Goal: Find specific page/section: Find specific page/section

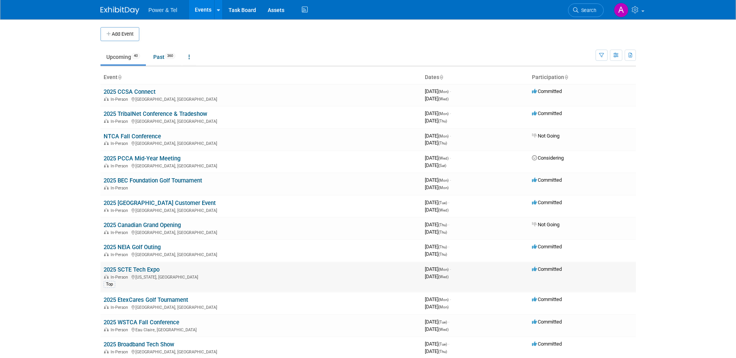
click at [145, 268] on link "2025 SCTE Tech Expo" at bounding box center [132, 270] width 56 height 7
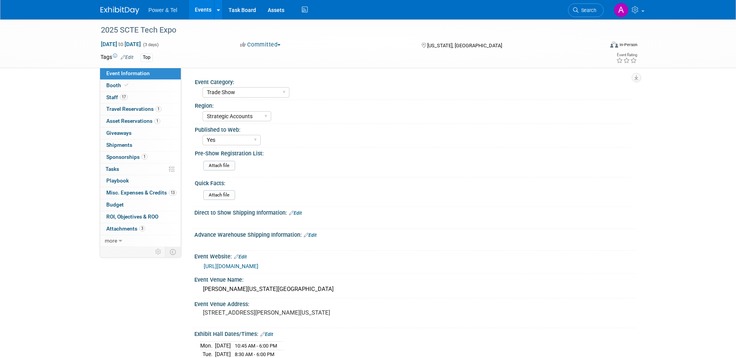
select select "Trade Show"
select select "Strategic Accounts"
select select "Yes"
click at [142, 187] on link "0 Playbook 0" at bounding box center [140, 181] width 81 height 12
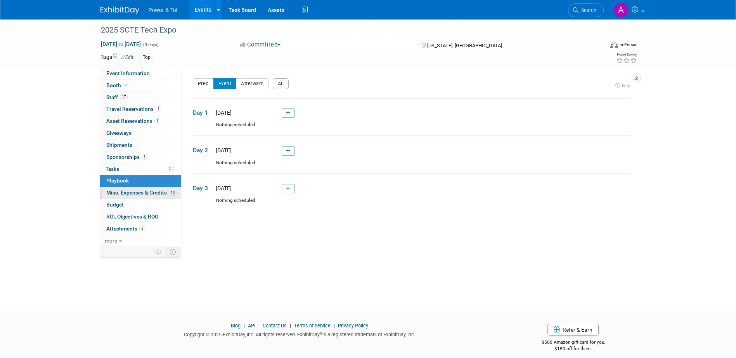
click at [141, 190] on span "Misc. Expenses & Credits 13" at bounding box center [141, 193] width 70 height 6
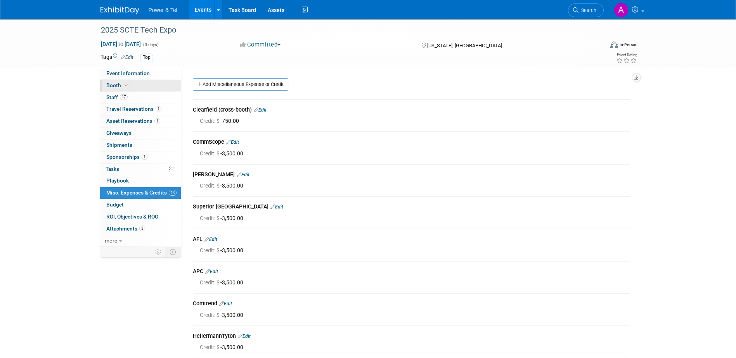
click at [137, 85] on link "Booth" at bounding box center [140, 86] width 81 height 12
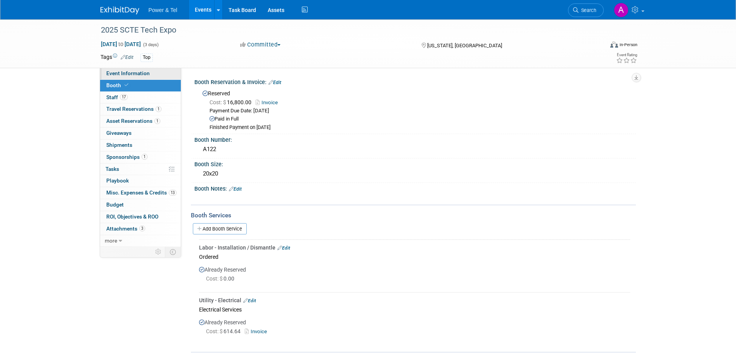
click at [145, 78] on link "Event Information" at bounding box center [140, 74] width 81 height 12
select select "Trade Show"
select select "Strategic Accounts"
select select "Yes"
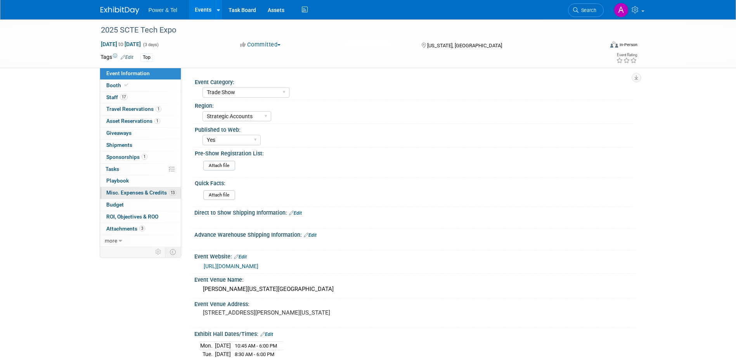
click at [141, 192] on span "Misc. Expenses & Credits 13" at bounding box center [141, 193] width 70 height 6
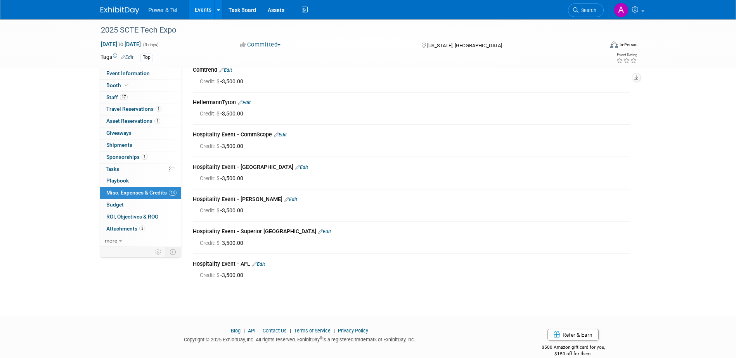
scroll to position [246, 0]
